Goal: Share content: Distribute website content to other platforms or users

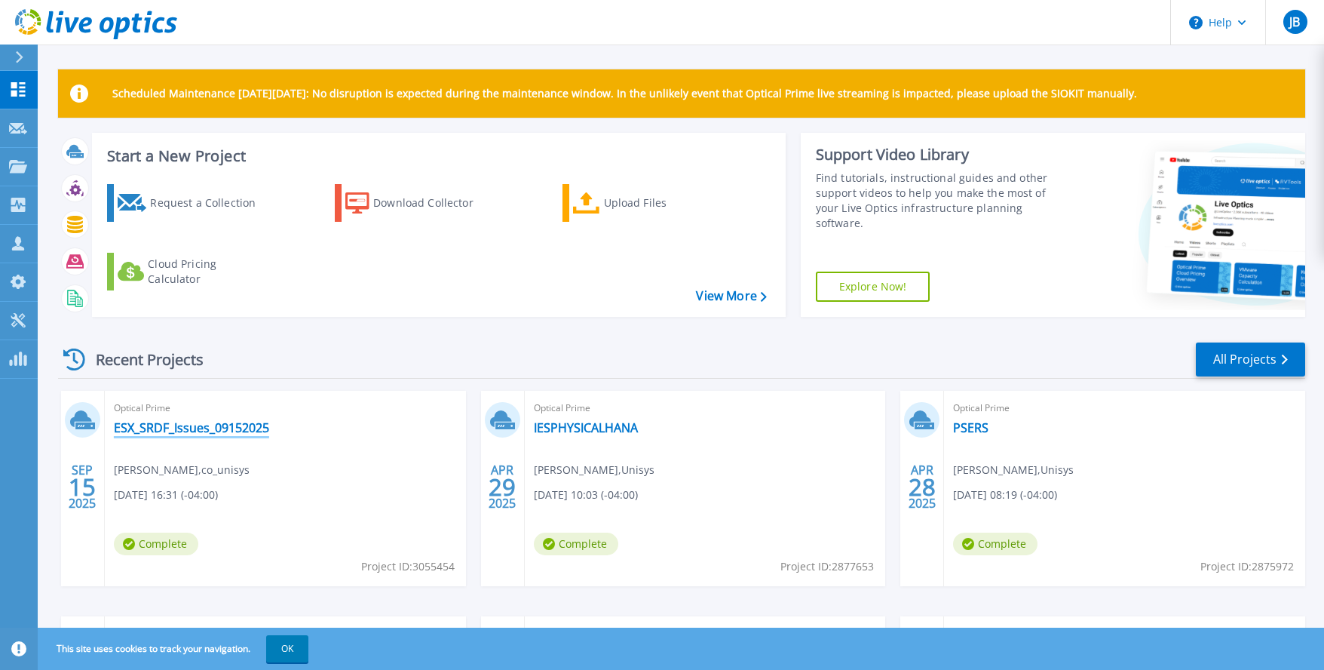
click at [188, 429] on link "ESX_SRDF_Issues_09152025" at bounding box center [191, 427] width 155 height 15
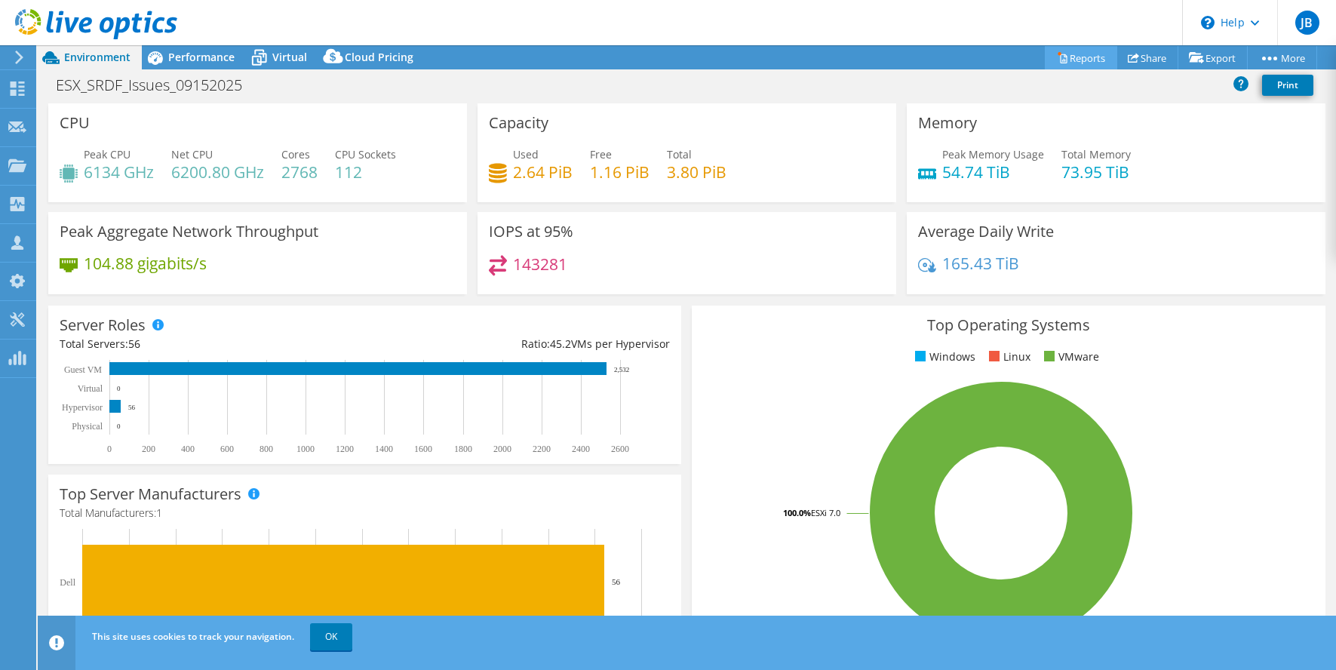
click at [1076, 58] on link "Reports" at bounding box center [1081, 57] width 72 height 23
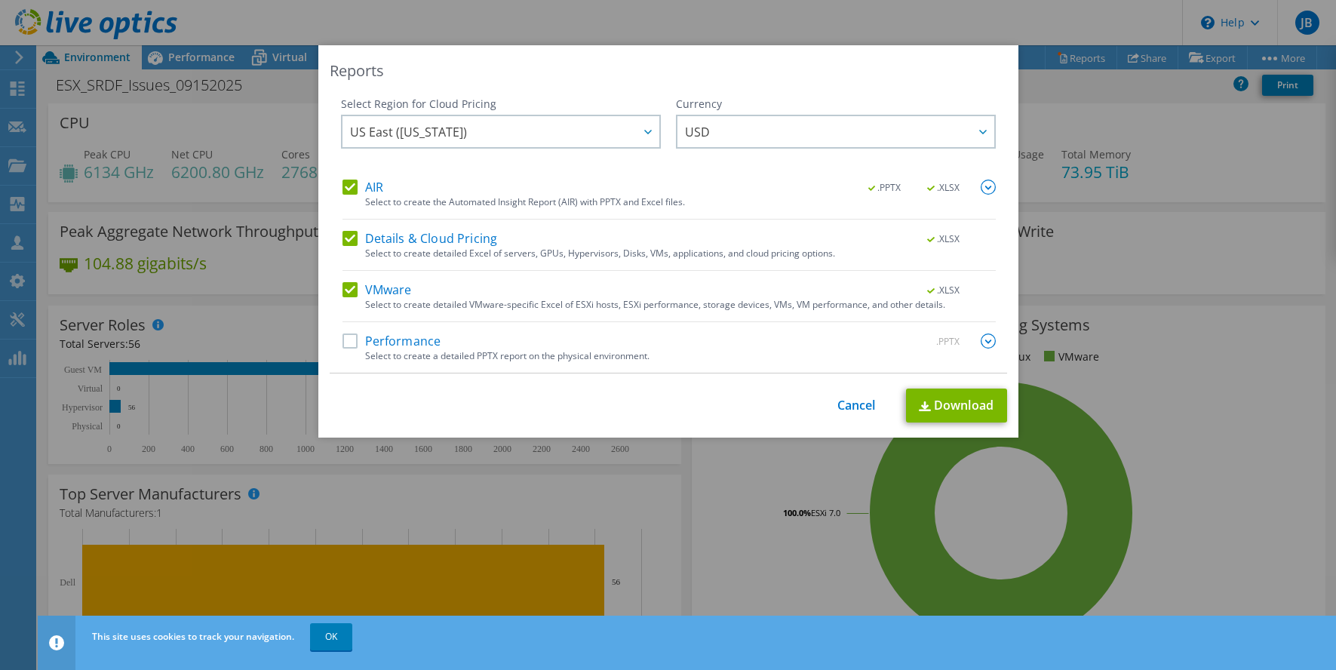
click at [401, 342] on label "Performance" at bounding box center [391, 340] width 99 height 15
click at [0, 0] on input "Performance" at bounding box center [0, 0] width 0 height 0
click at [941, 402] on link "Download" at bounding box center [956, 405] width 101 height 34
click at [830, 77] on div "Reports" at bounding box center [668, 70] width 677 height 21
click at [1116, 143] on div "Reports Select Region for Cloud Pricing Asia Pacific ([GEOGRAPHIC_DATA]) [GEOGR…" at bounding box center [668, 334] width 1336 height 579
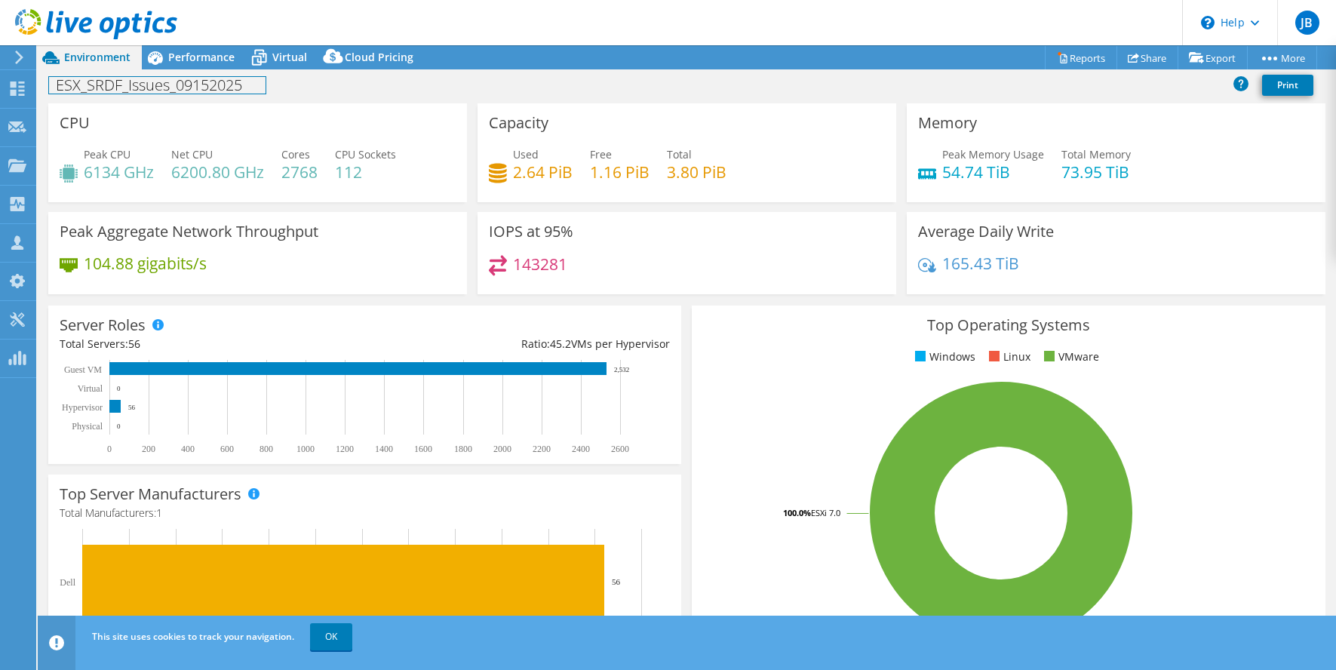
click at [210, 87] on h1 "ESX_SRDF_Issues_09152025" at bounding box center [157, 85] width 216 height 17
click at [54, 81] on h1 "ESX_SRDF_Issues_09152025" at bounding box center [157, 85] width 216 height 17
click at [324, 84] on link at bounding box center [319, 84] width 21 height 19
click at [1140, 54] on link "Share" at bounding box center [1147, 57] width 62 height 23
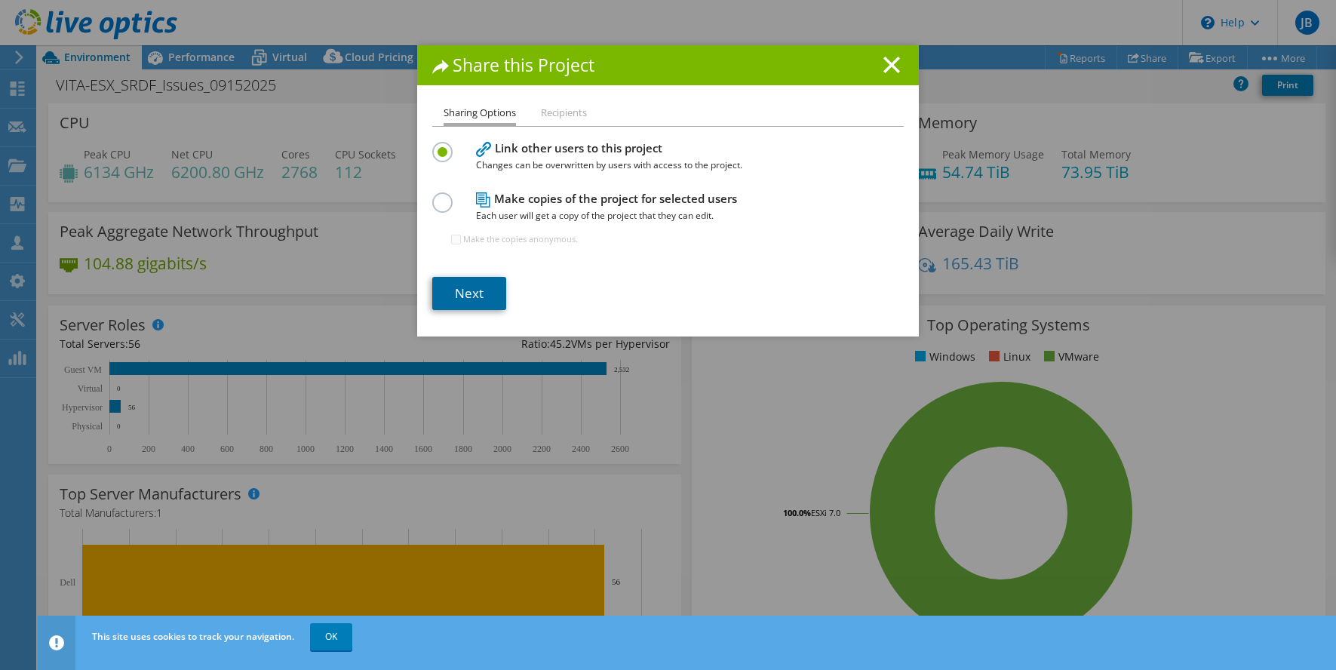
click at [467, 292] on link "Next" at bounding box center [469, 293] width 74 height 33
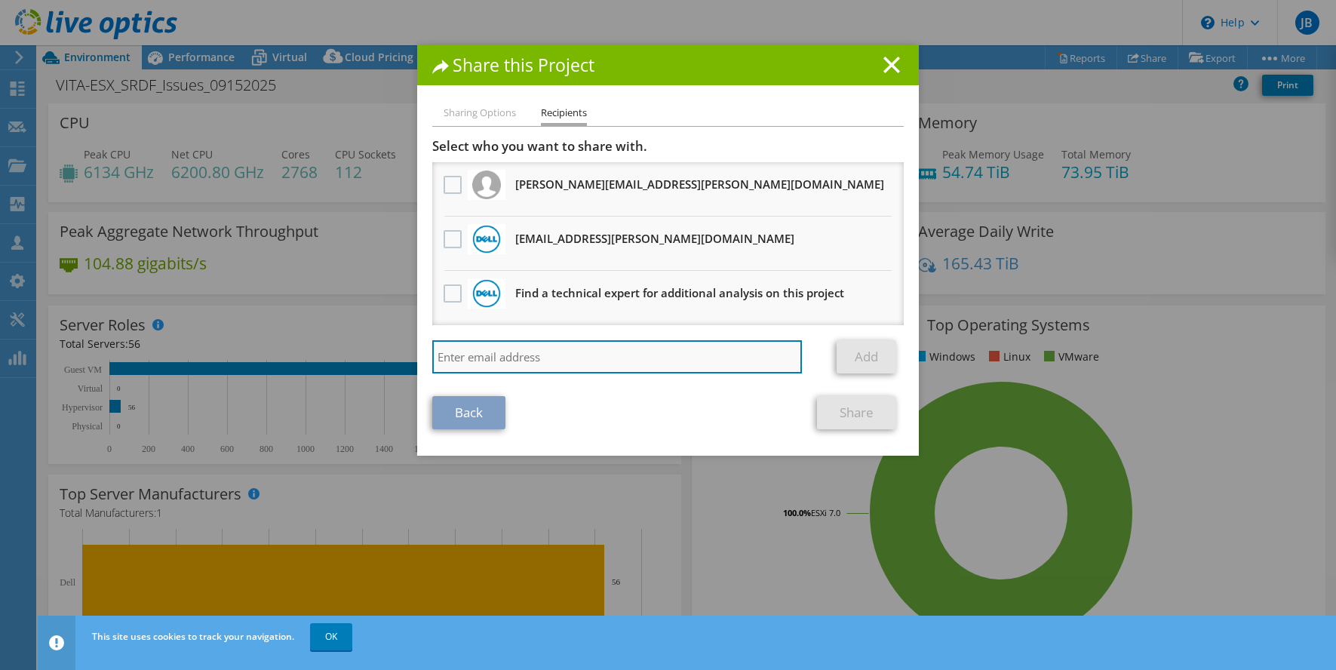
click at [564, 354] on input "search" at bounding box center [617, 356] width 370 height 33
paste input "[PERSON_NAME][EMAIL_ADDRESS][PERSON_NAME][DOMAIN_NAME]"
type input "[PERSON_NAME][EMAIL_ADDRESS][PERSON_NAME][DOMAIN_NAME]"
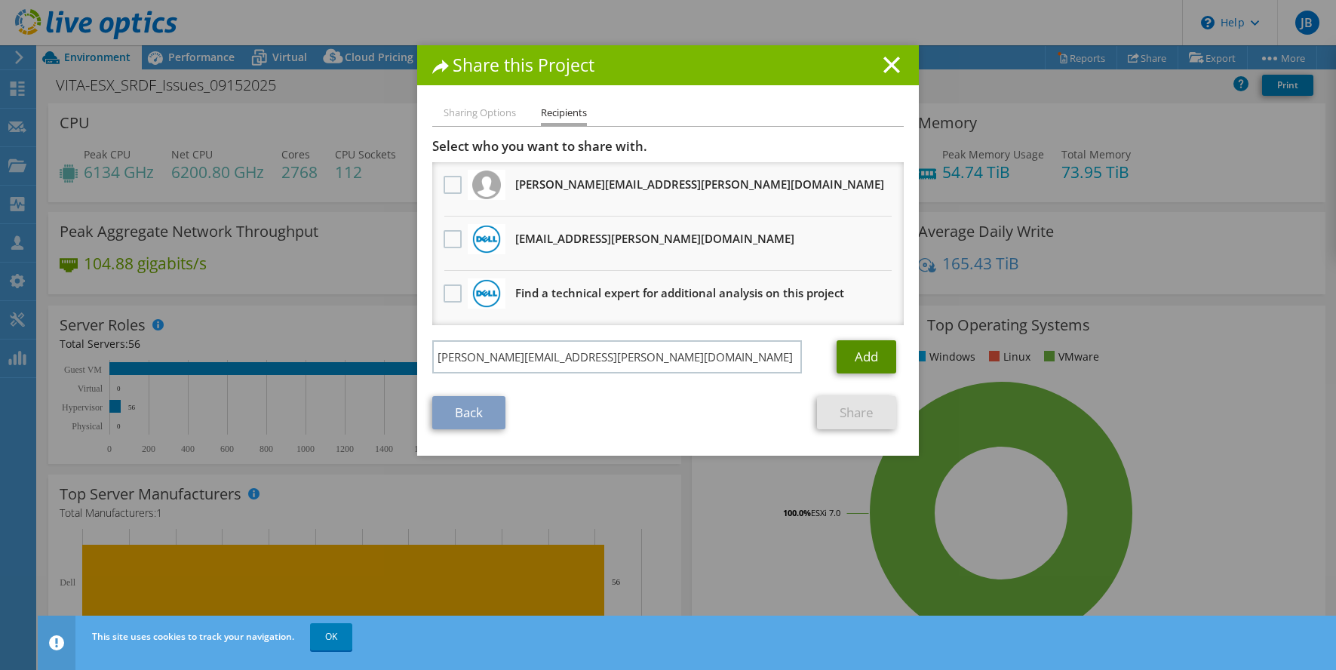
click at [870, 361] on link "Add" at bounding box center [866, 356] width 60 height 33
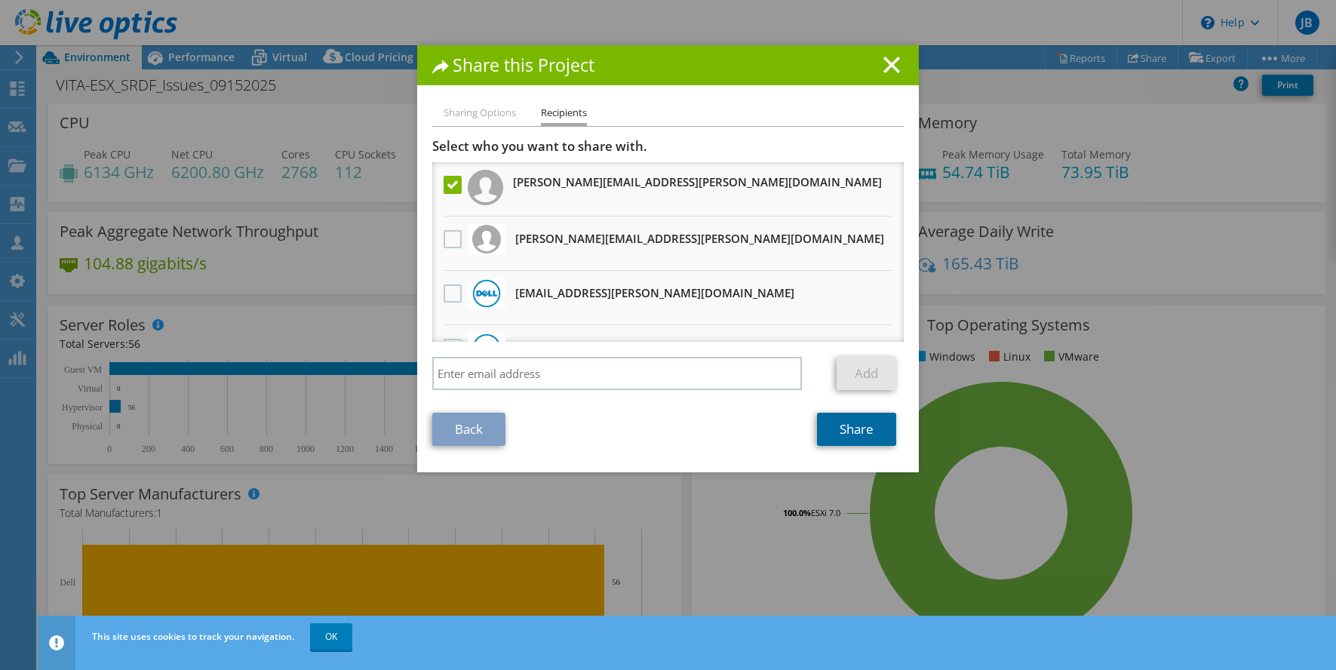
click at [855, 425] on link "Share" at bounding box center [856, 429] width 79 height 33
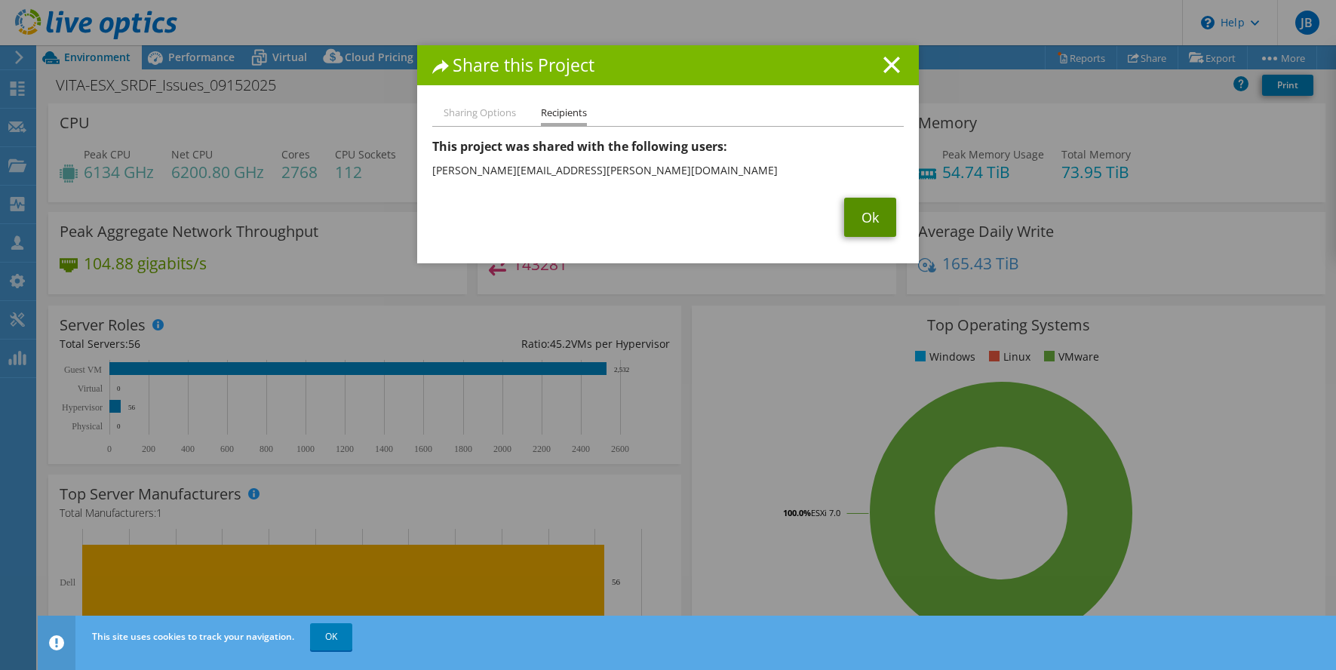
click at [861, 214] on link "Ok" at bounding box center [870, 217] width 52 height 39
